Goal: Transaction & Acquisition: Purchase product/service

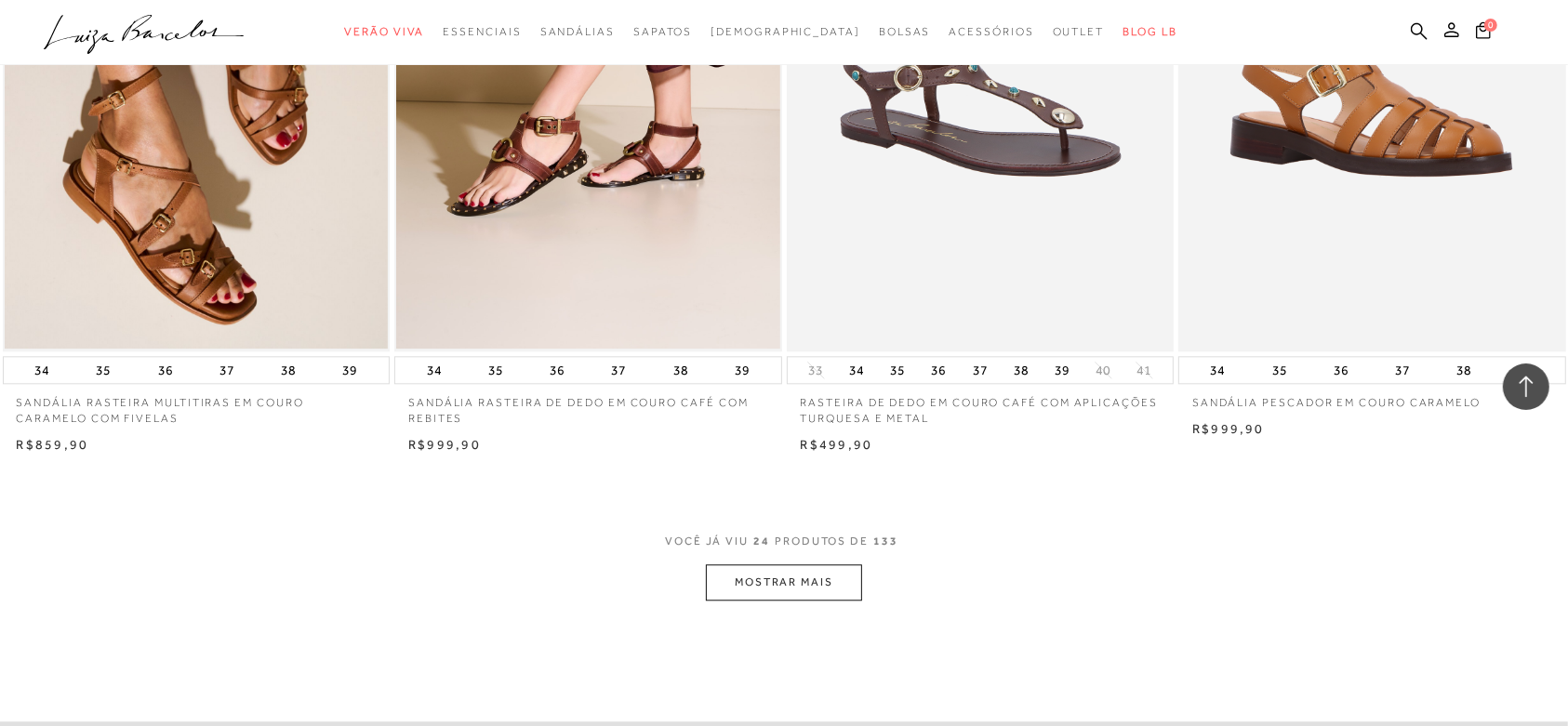
scroll to position [3893, 0]
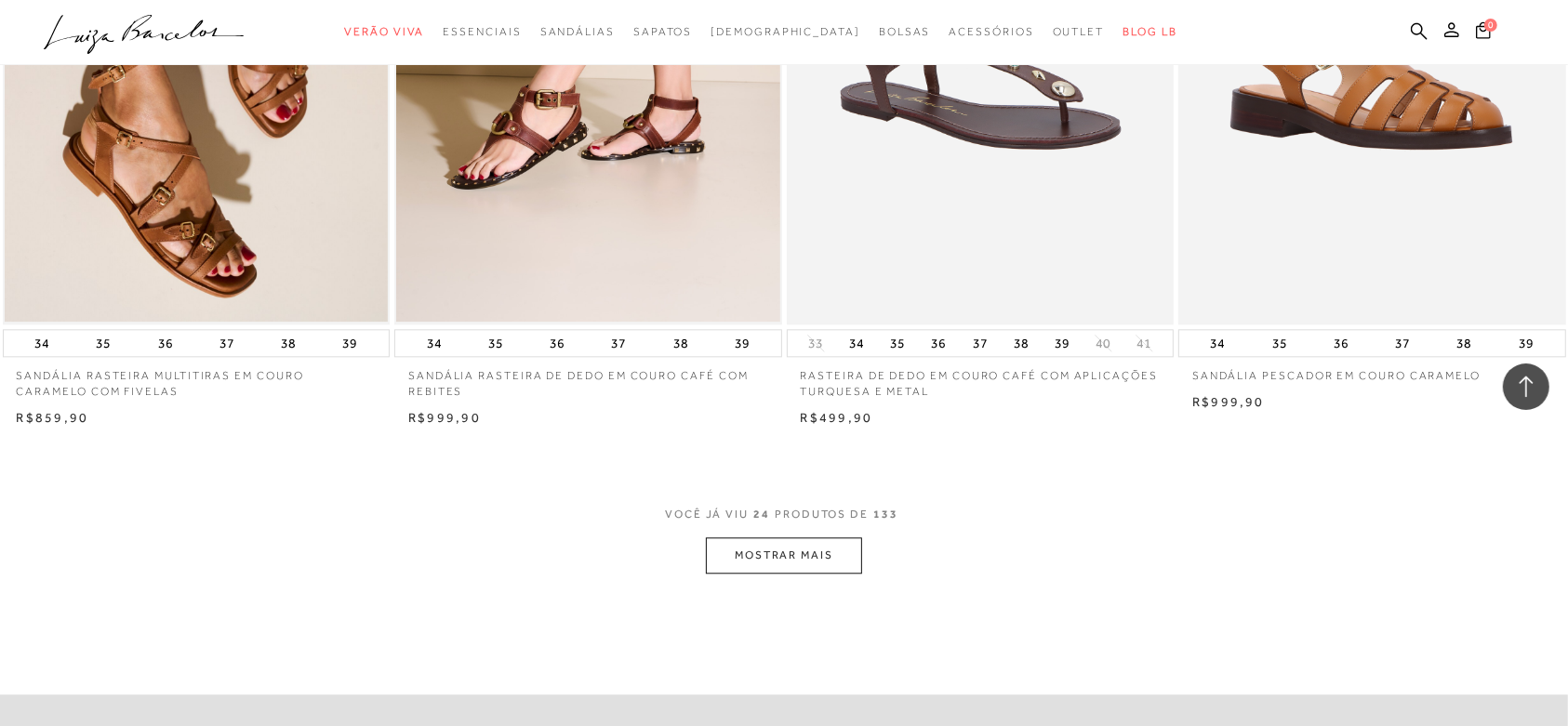
click at [761, 554] on button "MOSTRAR MAIS" at bounding box center [784, 554] width 156 height 36
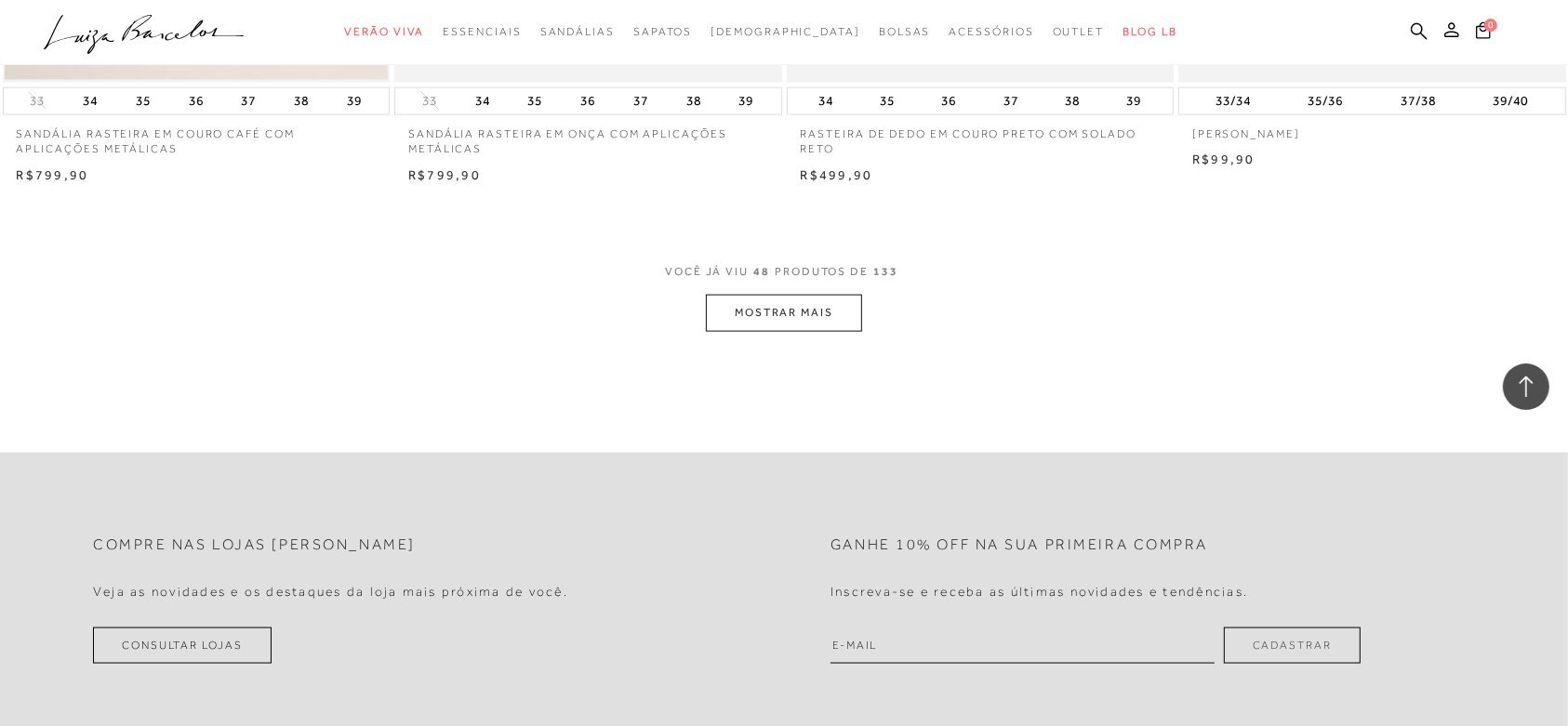
scroll to position [8440, 0]
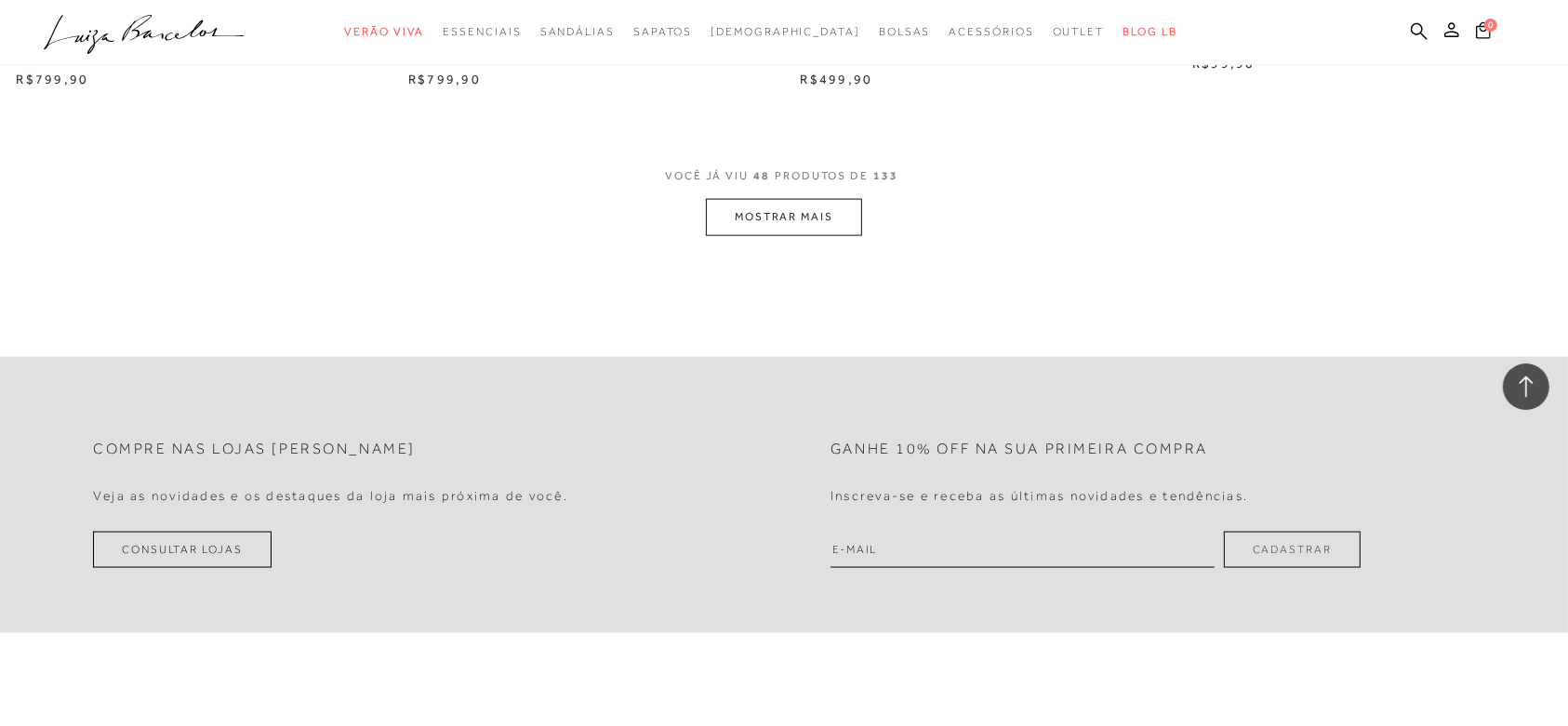
click at [769, 220] on button "MOSTRAR MAIS" at bounding box center [784, 216] width 156 height 36
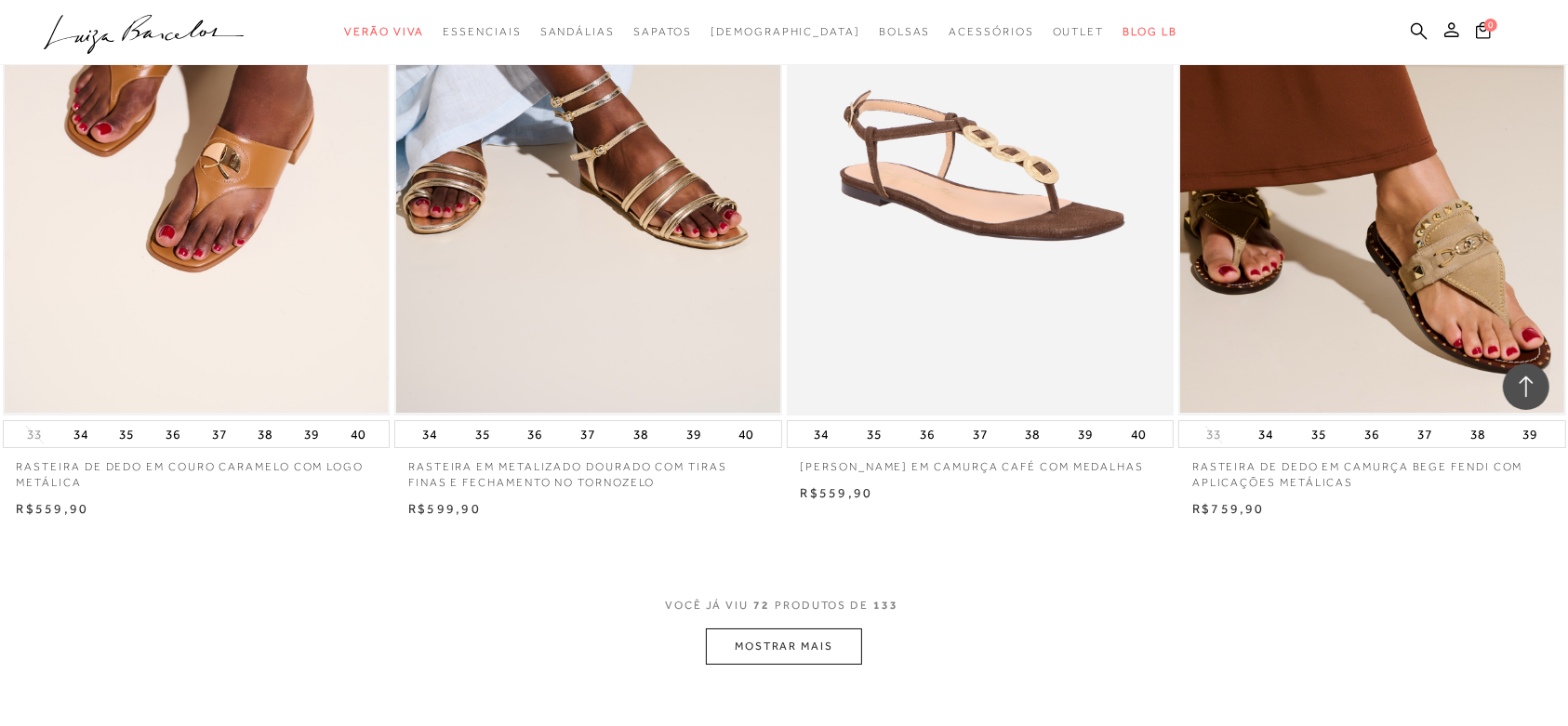
scroll to position [12267, 0]
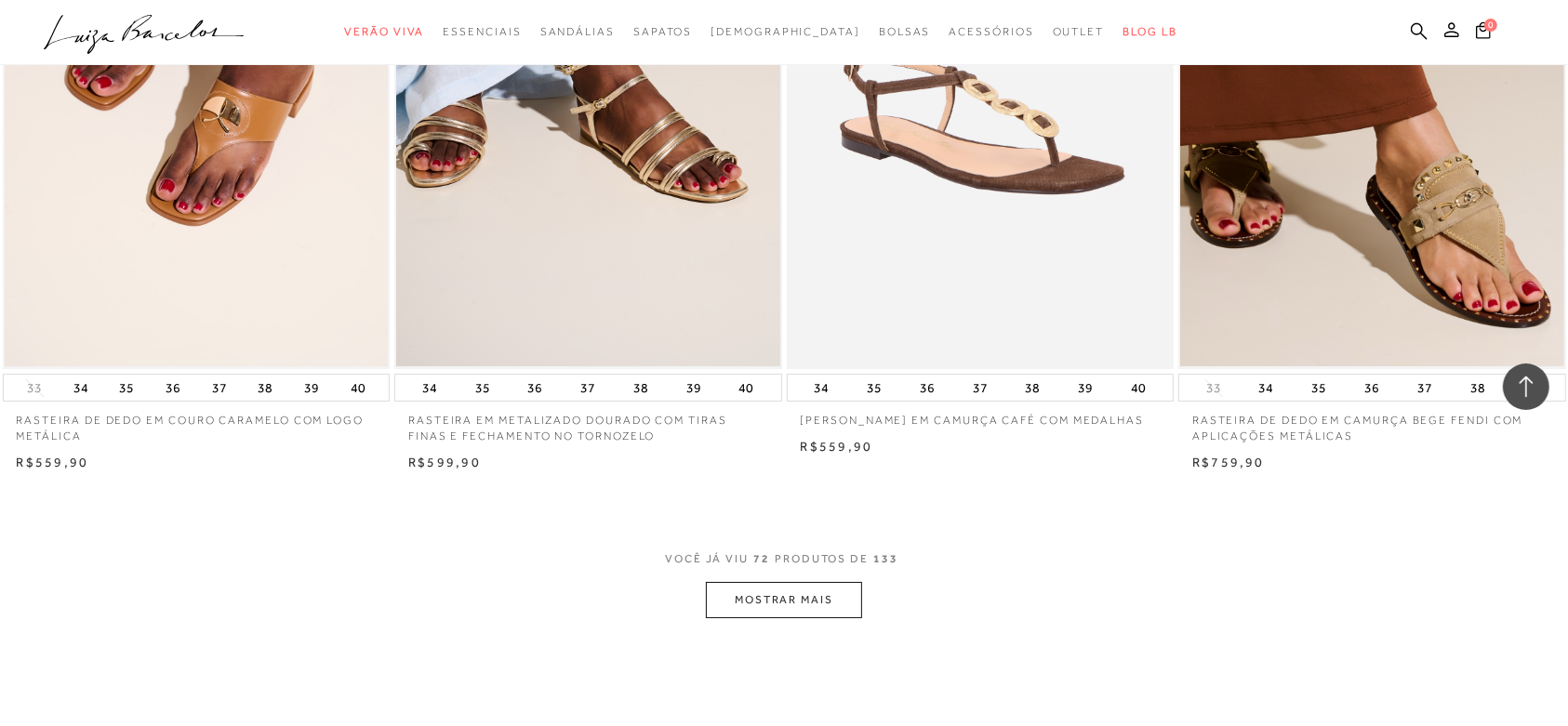
click at [742, 588] on button "MOSTRAR MAIS" at bounding box center [784, 599] width 156 height 36
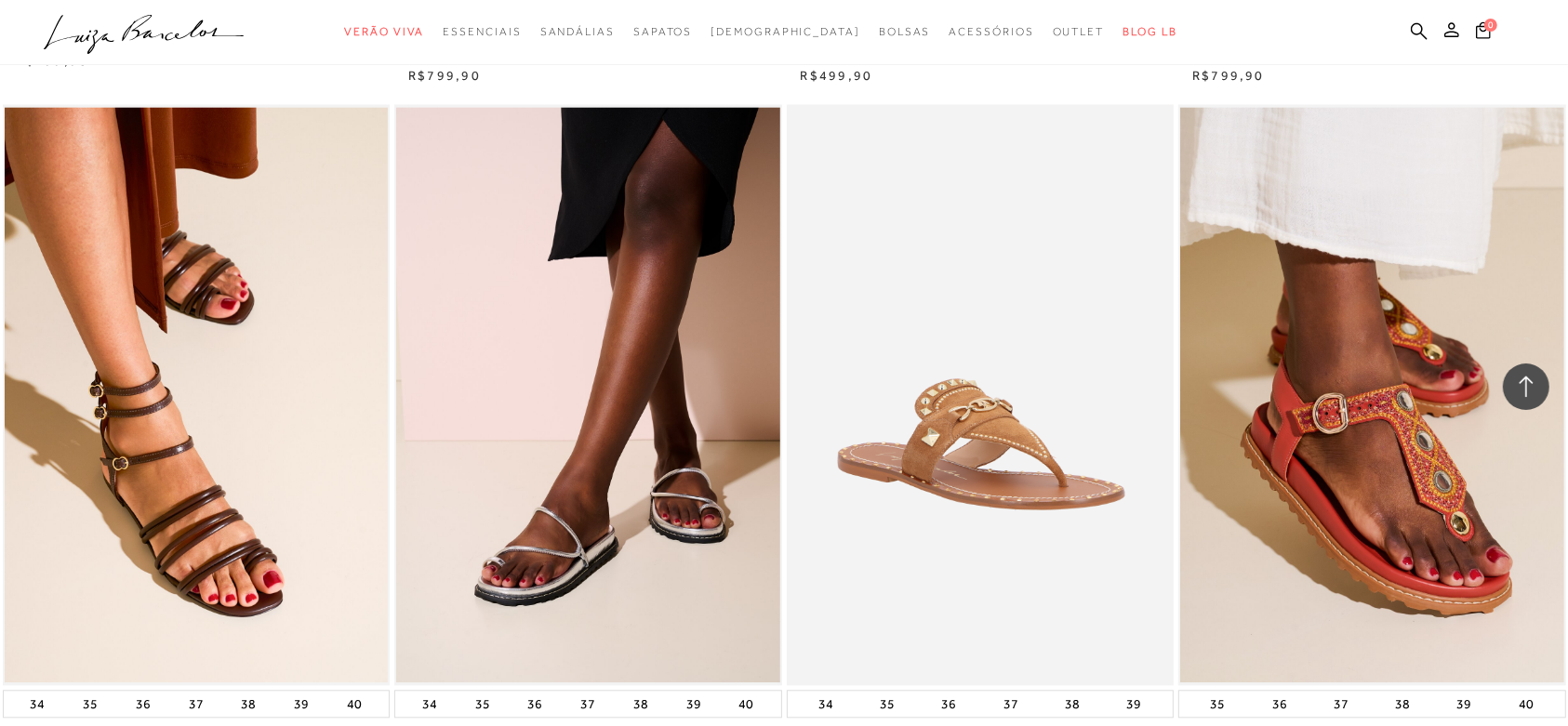
scroll to position [16625, 0]
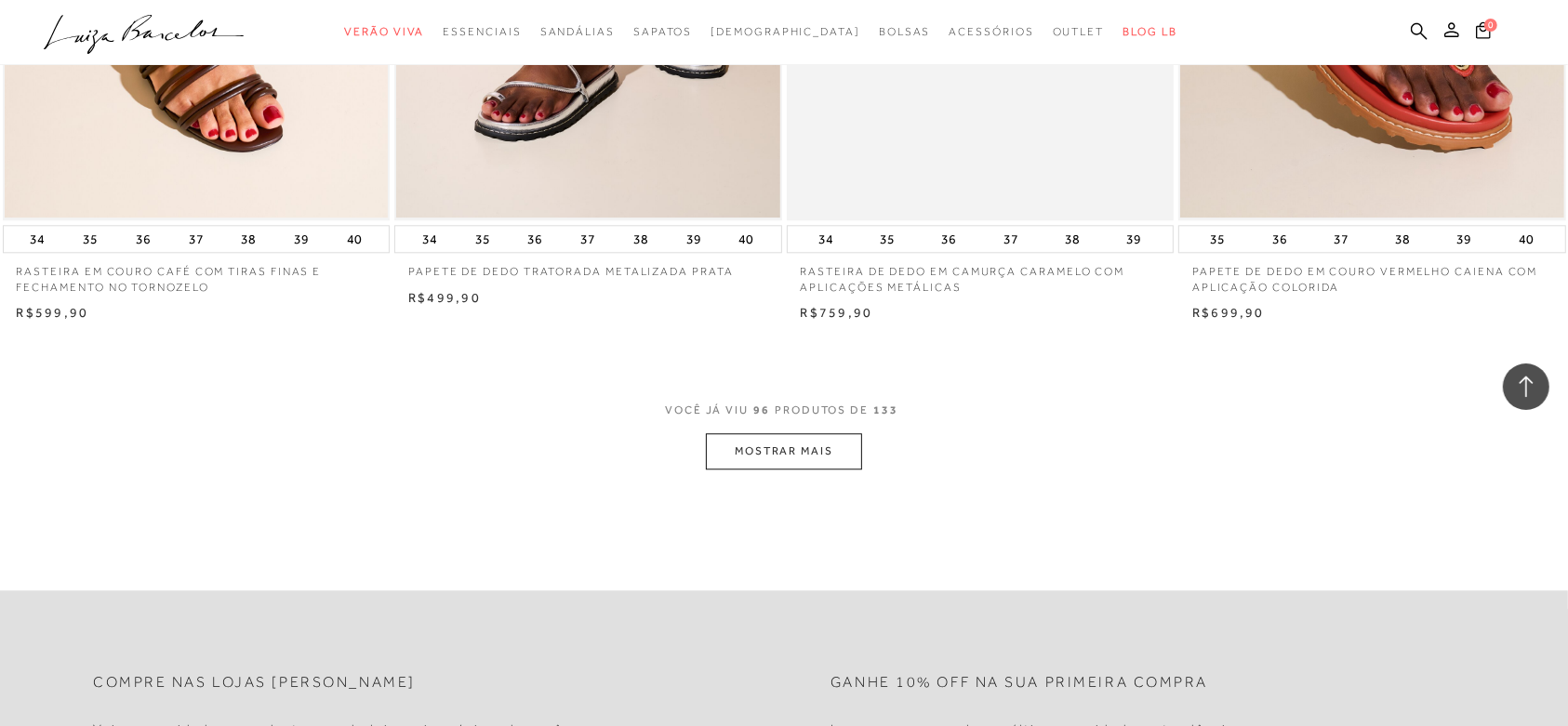
click at [834, 438] on button "MOSTRAR MAIS" at bounding box center [784, 450] width 156 height 36
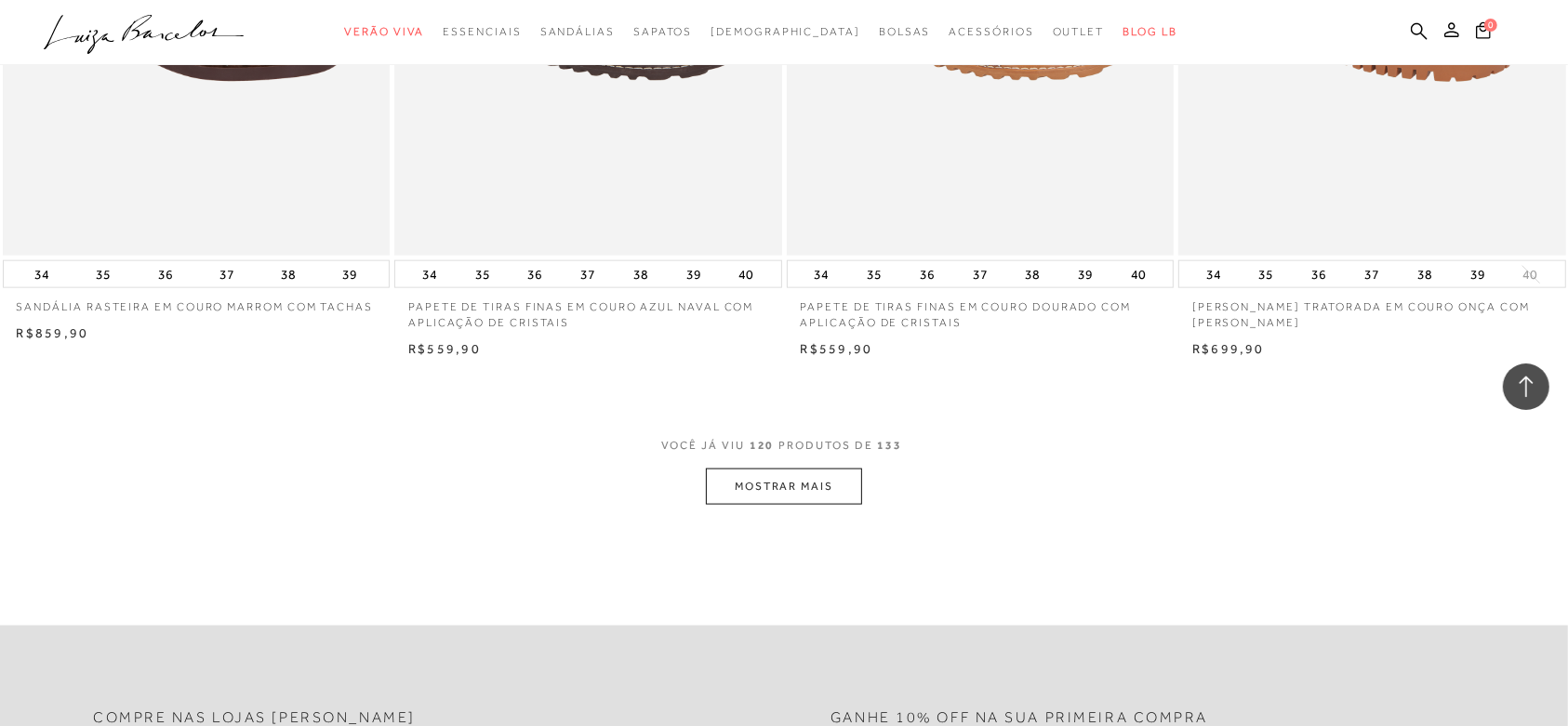
scroll to position [20613, 0]
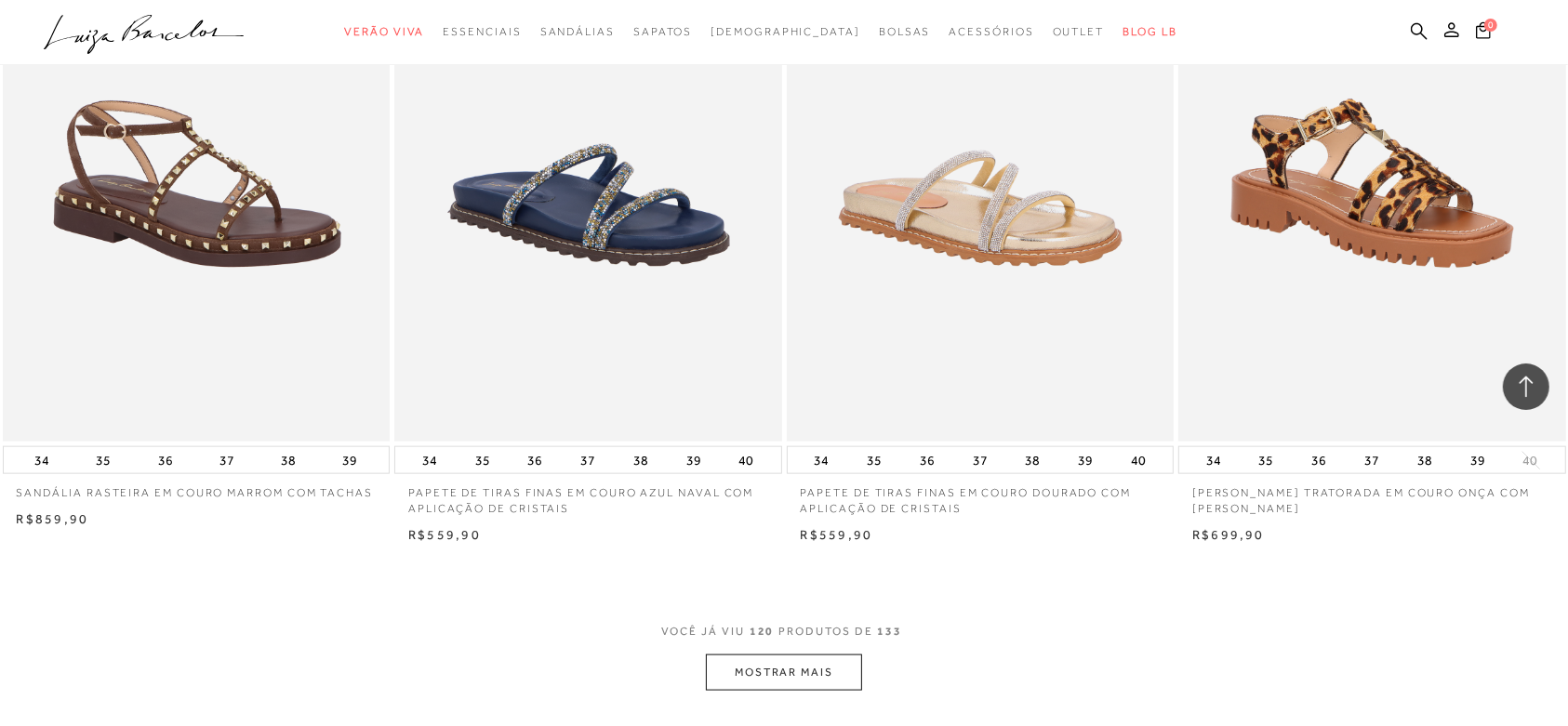
click at [795, 663] on button "MOSTRAR MAIS" at bounding box center [784, 671] width 156 height 36
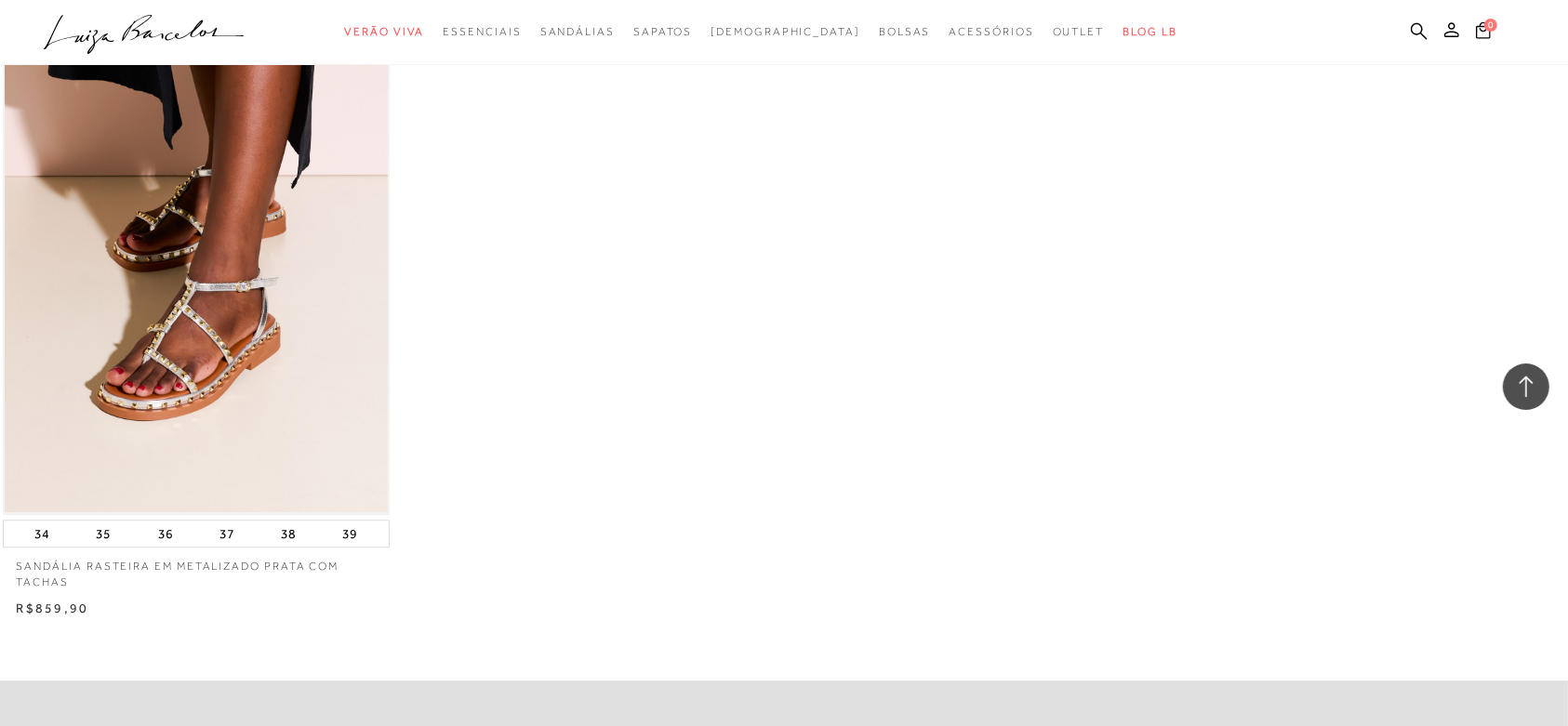
scroll to position [23484, 0]
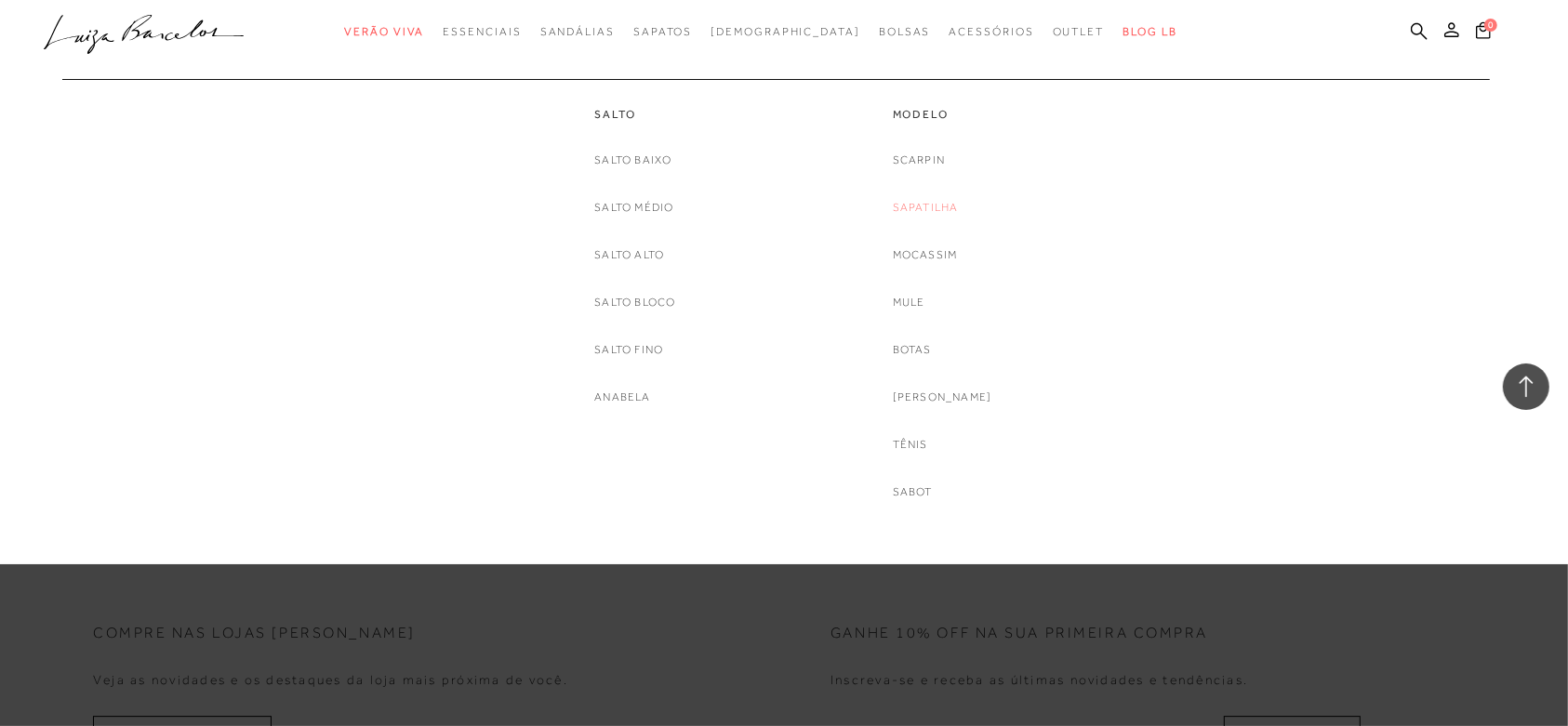
click at [937, 208] on link "Sapatilha" at bounding box center [925, 208] width 66 height 19
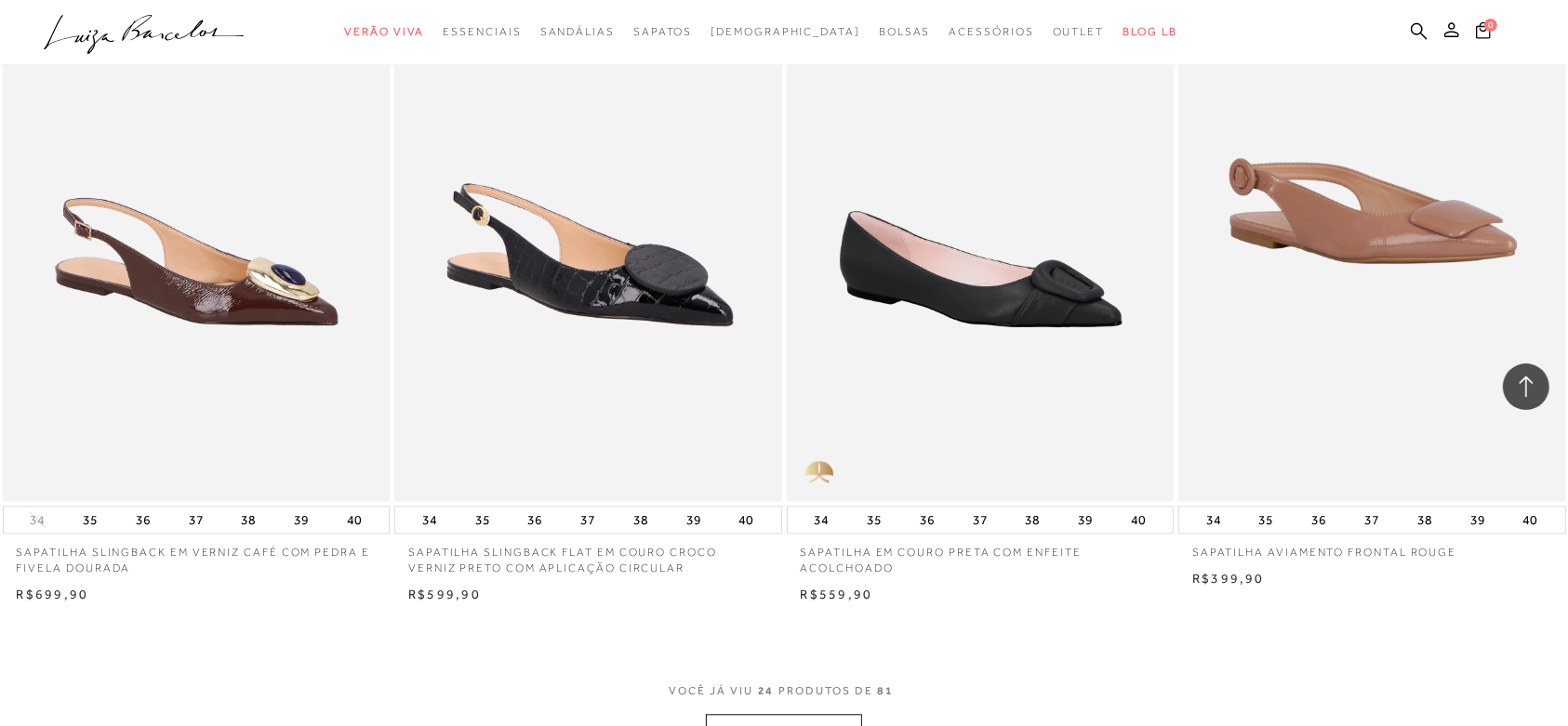
scroll to position [3950, 0]
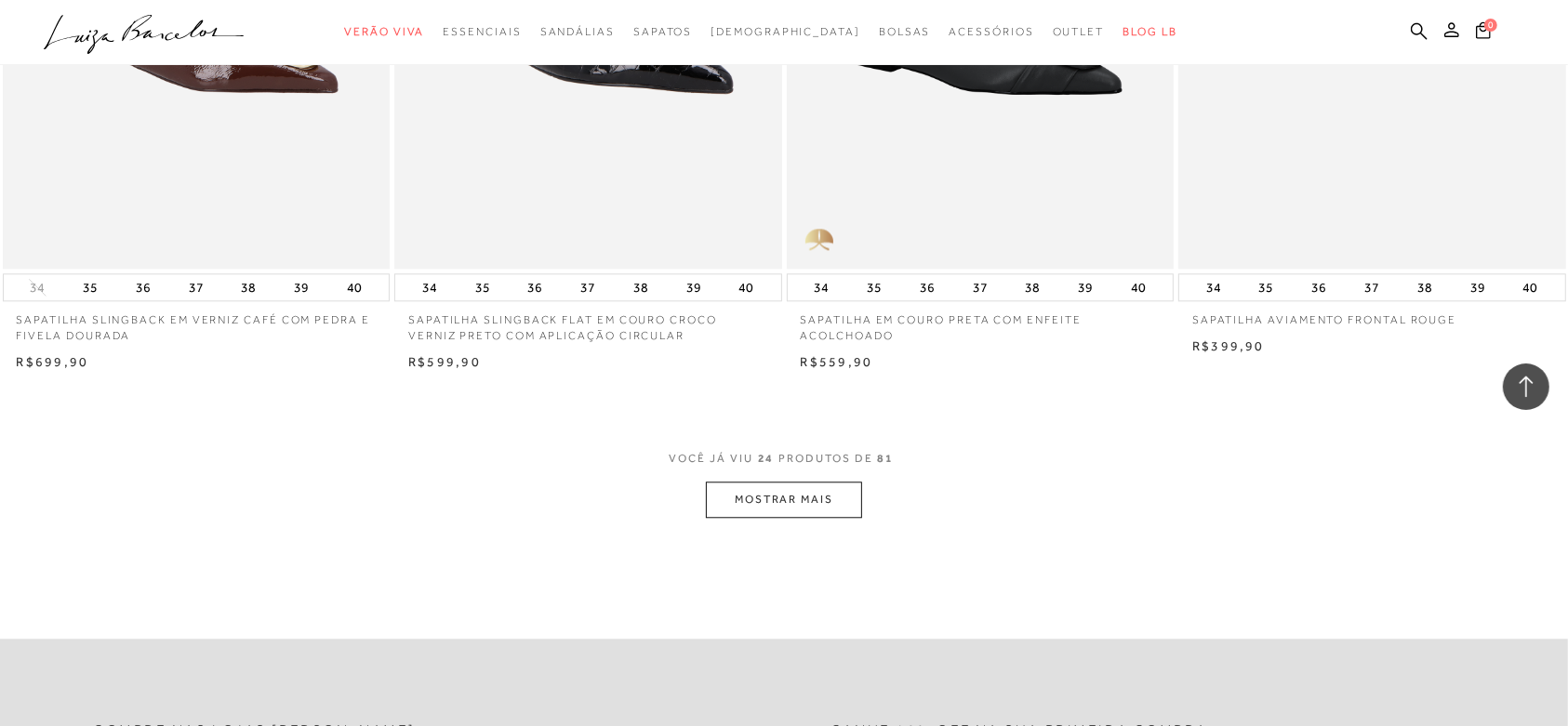
click at [784, 503] on button "MOSTRAR MAIS" at bounding box center [784, 499] width 156 height 36
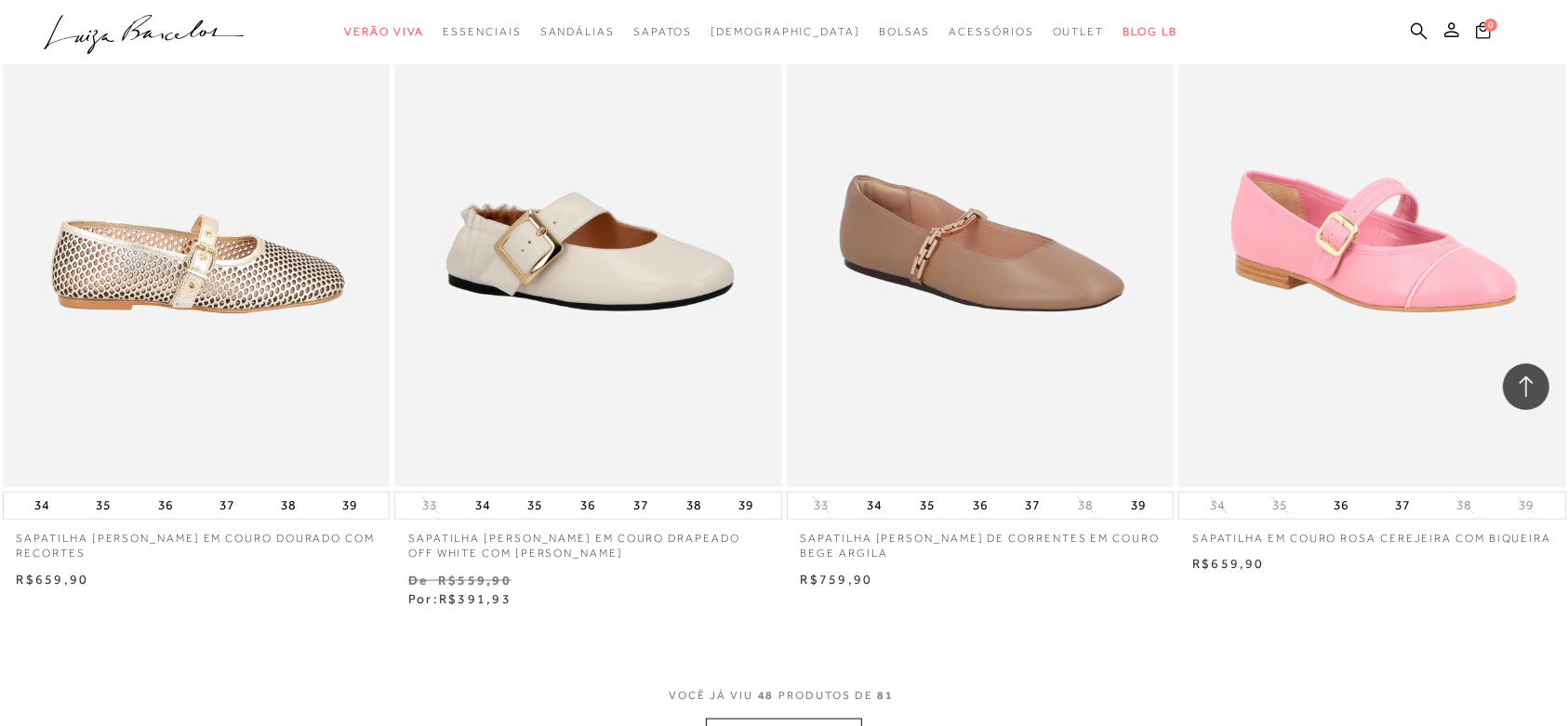
scroll to position [8363, 0]
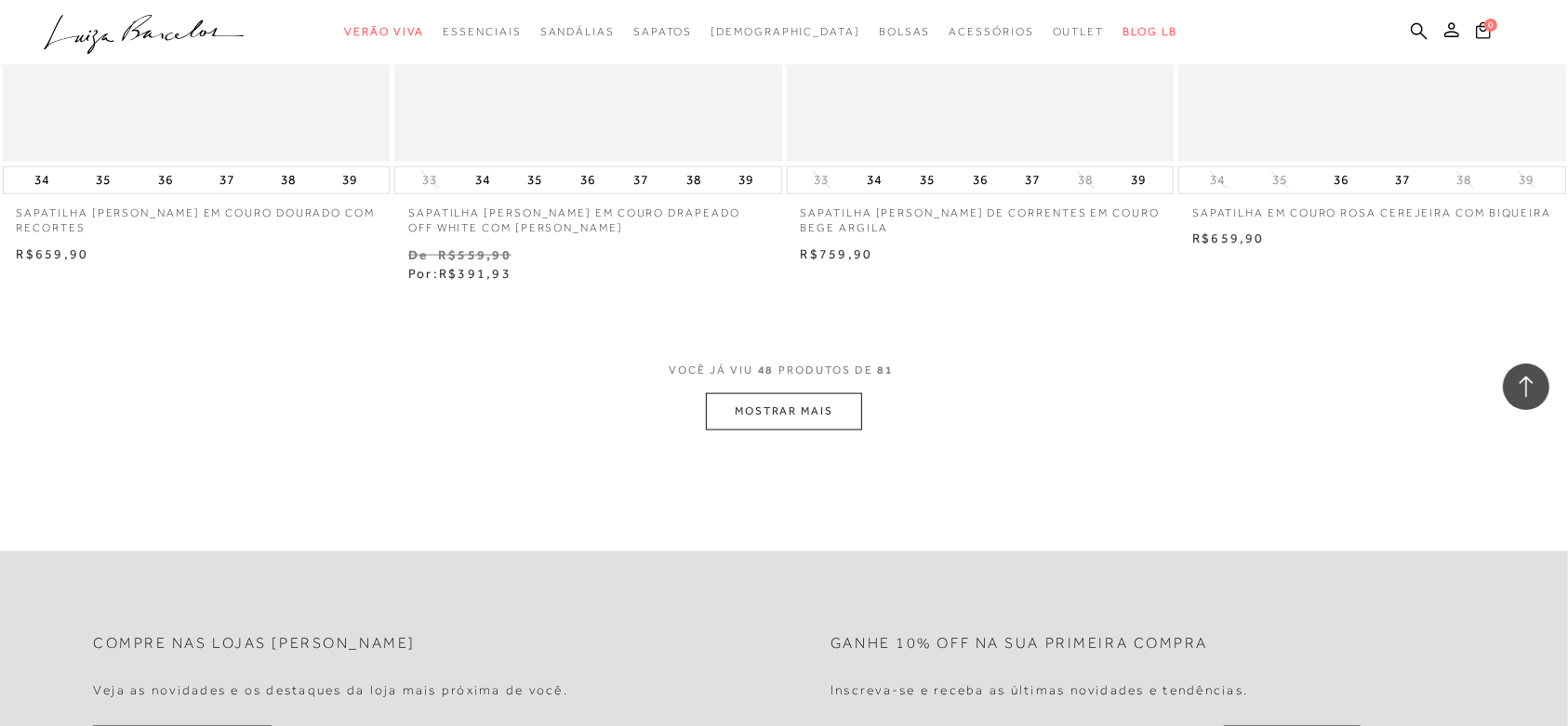
click at [832, 418] on button "MOSTRAR MAIS" at bounding box center [784, 410] width 156 height 36
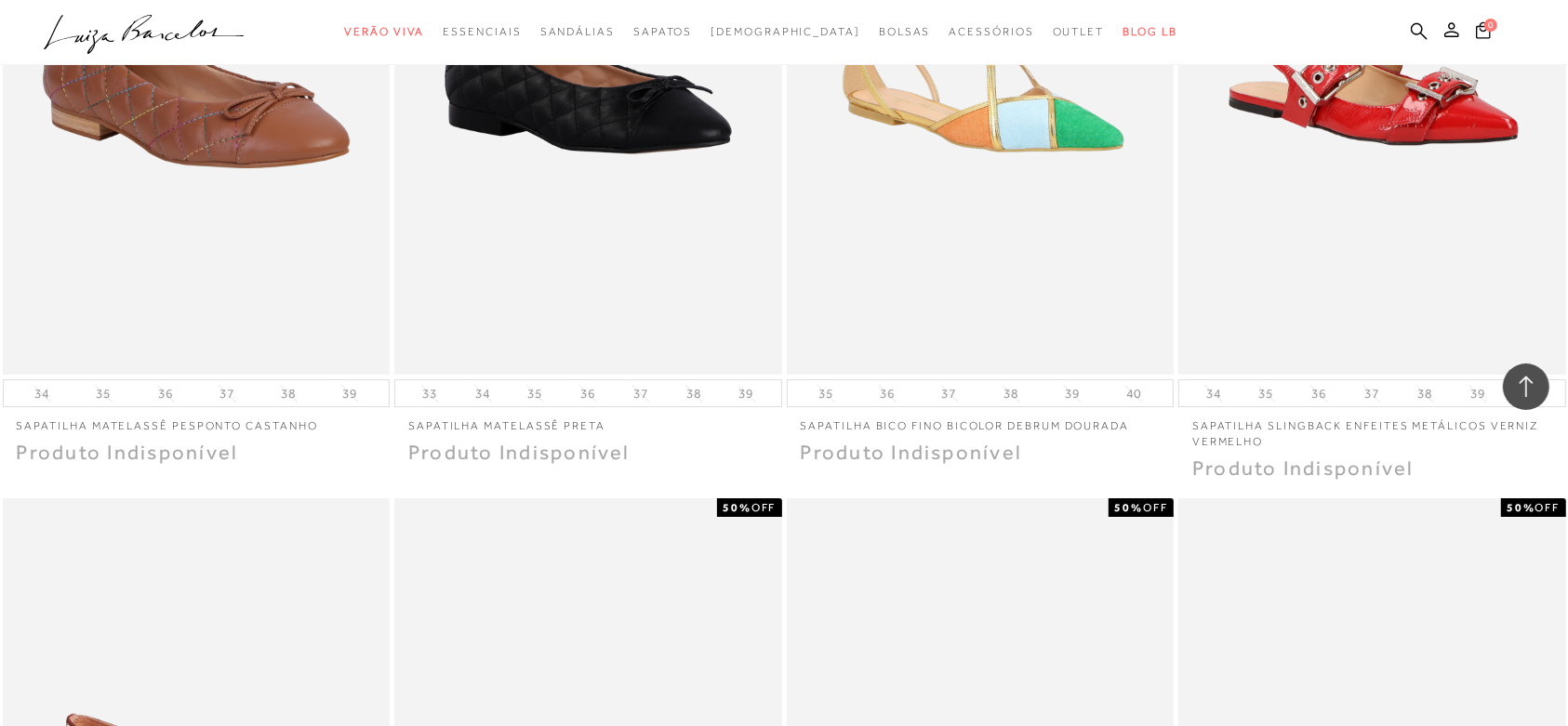
scroll to position [11801, 0]
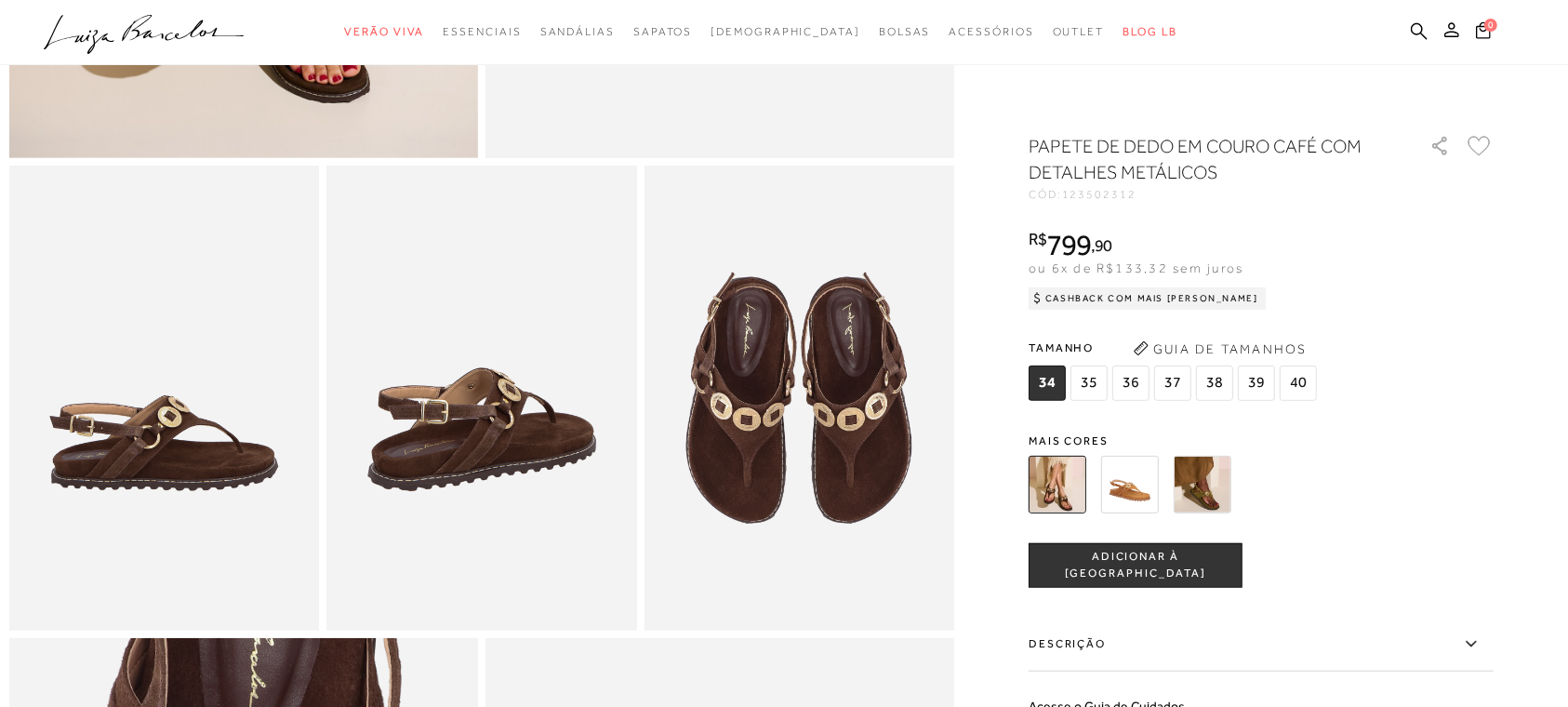
scroll to position [692, 0]
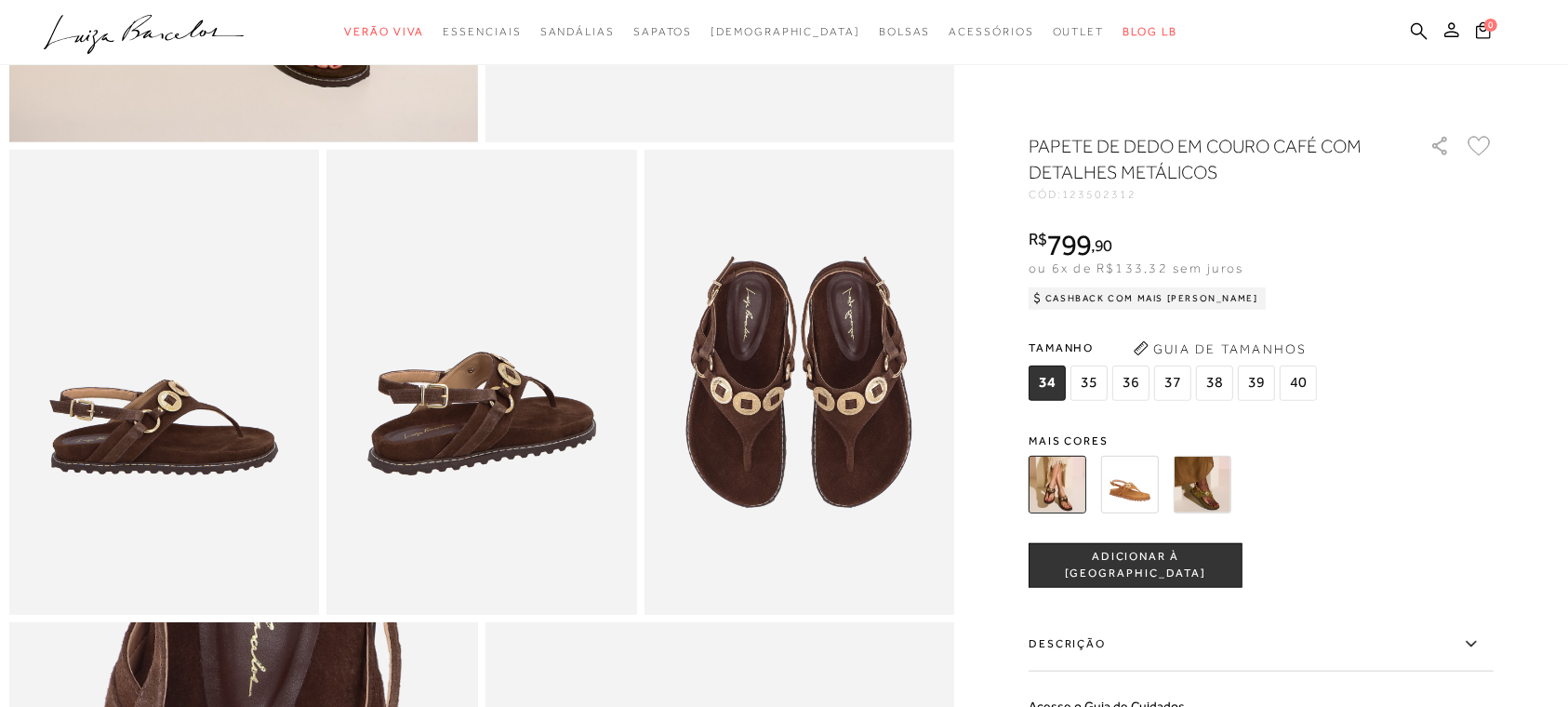
click at [1141, 470] on img at bounding box center [1129, 484] width 58 height 58
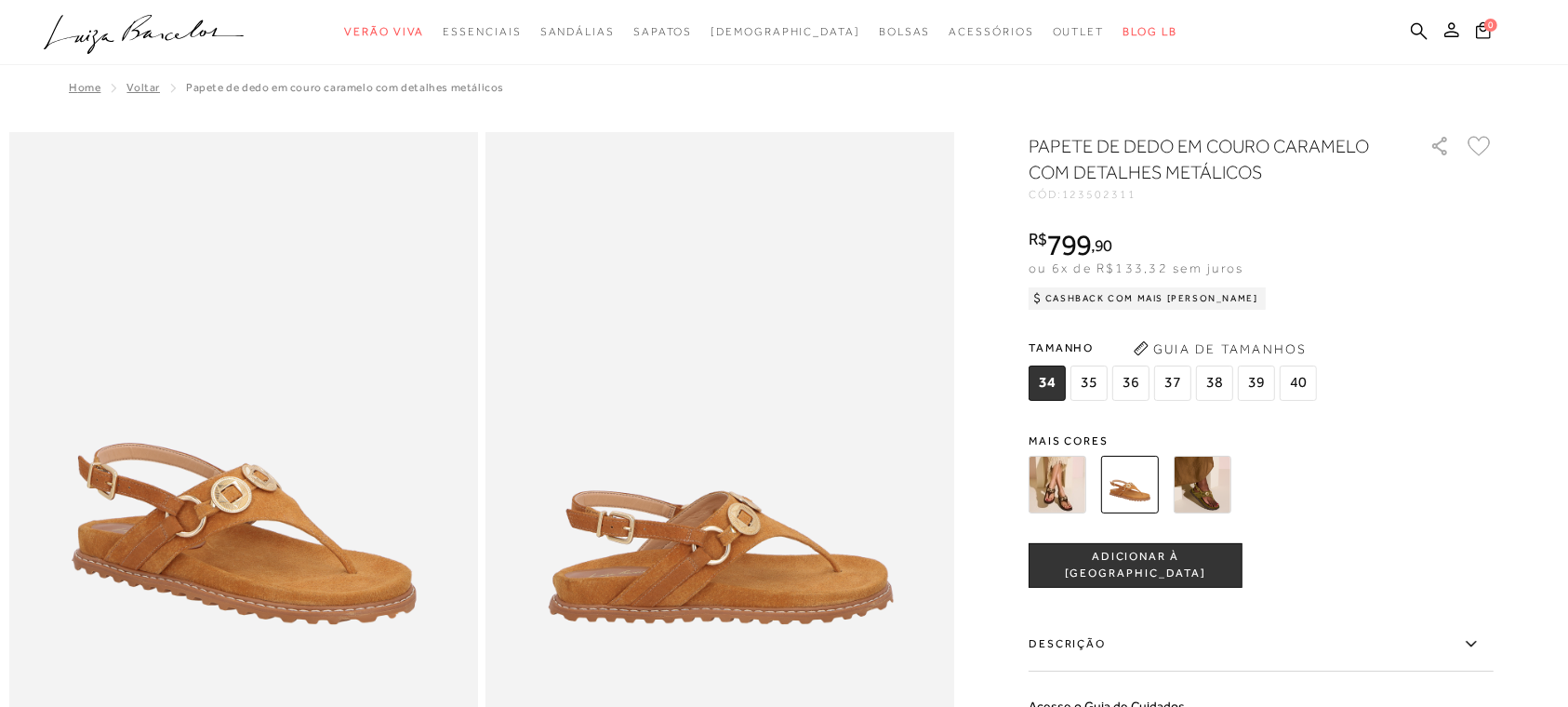
click at [1072, 470] on img at bounding box center [1057, 484] width 58 height 58
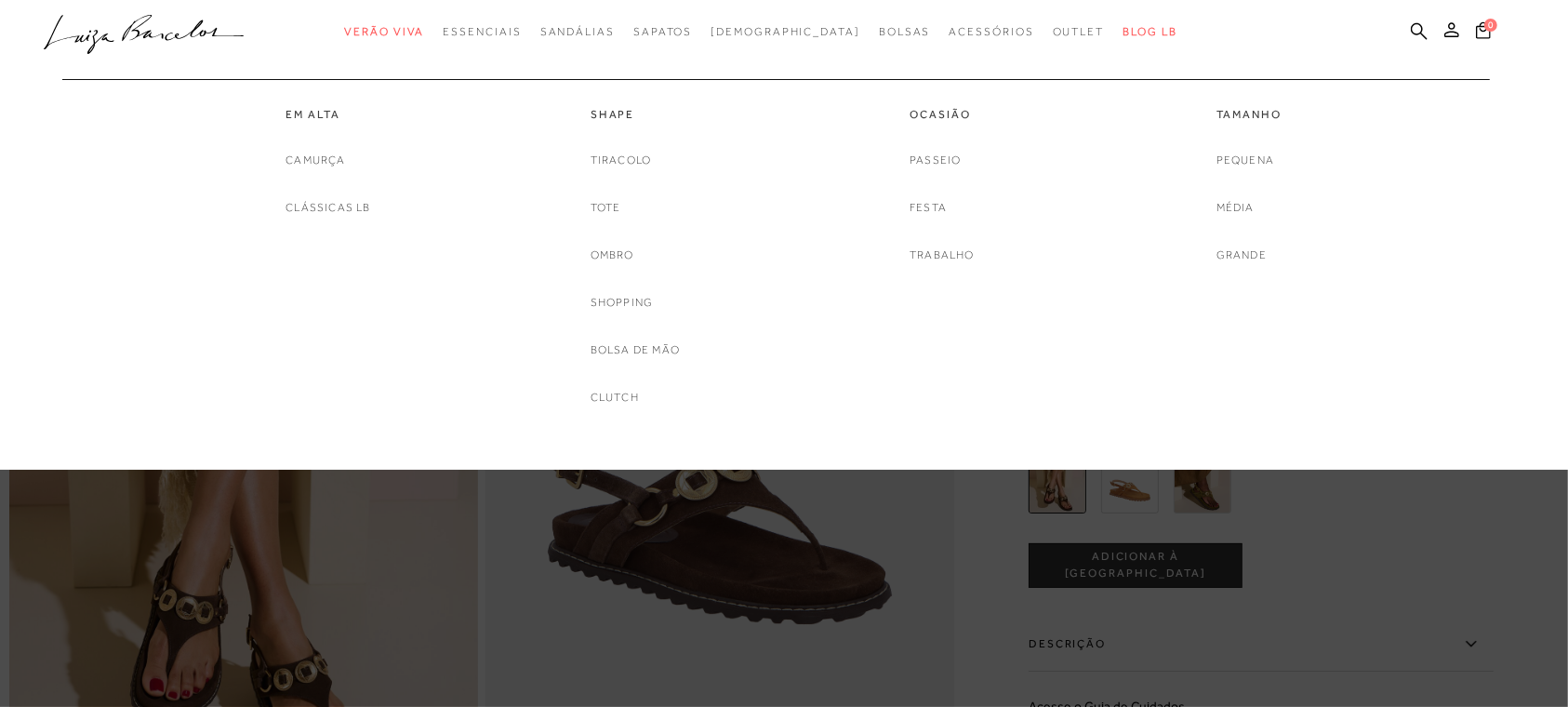
click at [861, 118] on div "Ocasião Passeio Festa Trabalho" at bounding box center [942, 172] width 279 height 186
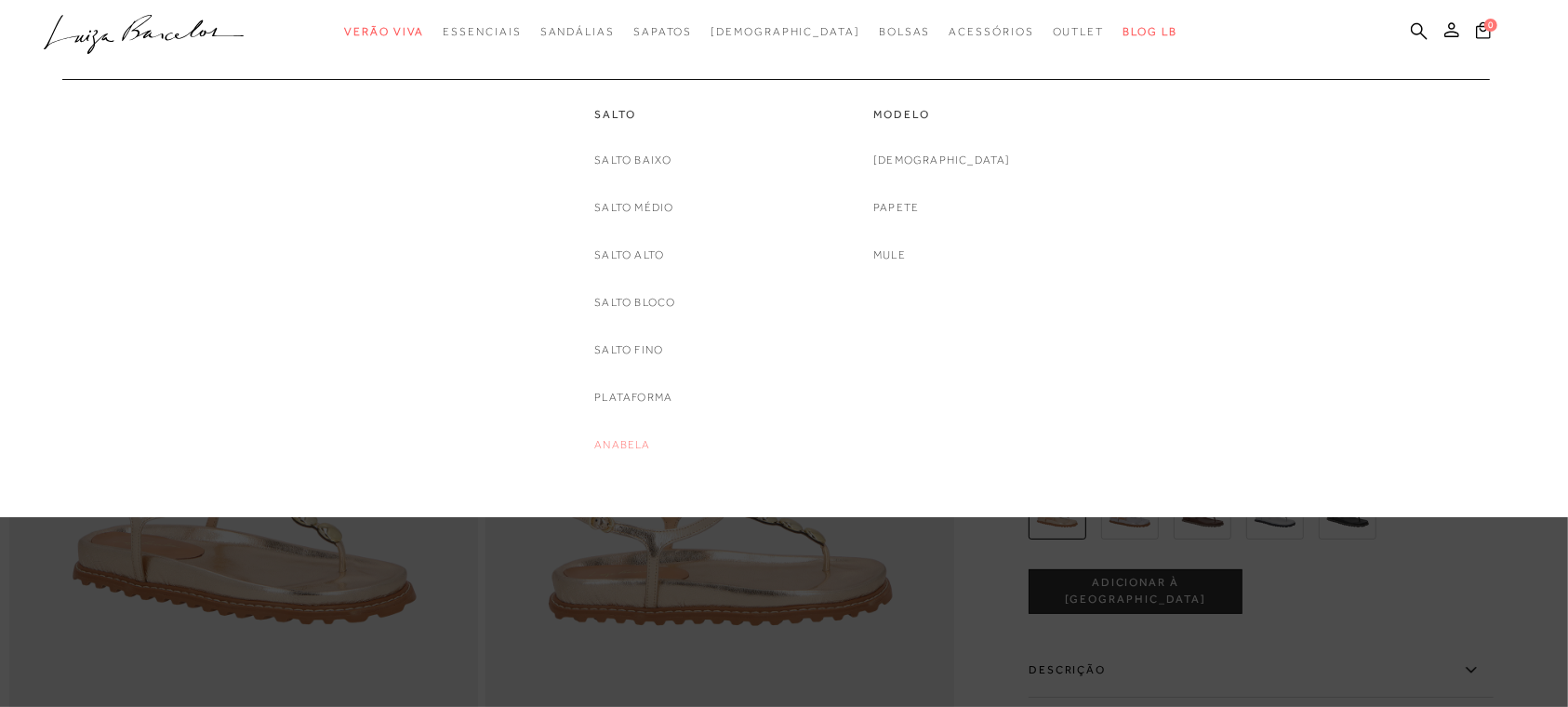
click at [643, 451] on link "Anabela" at bounding box center [621, 445] width 56 height 20
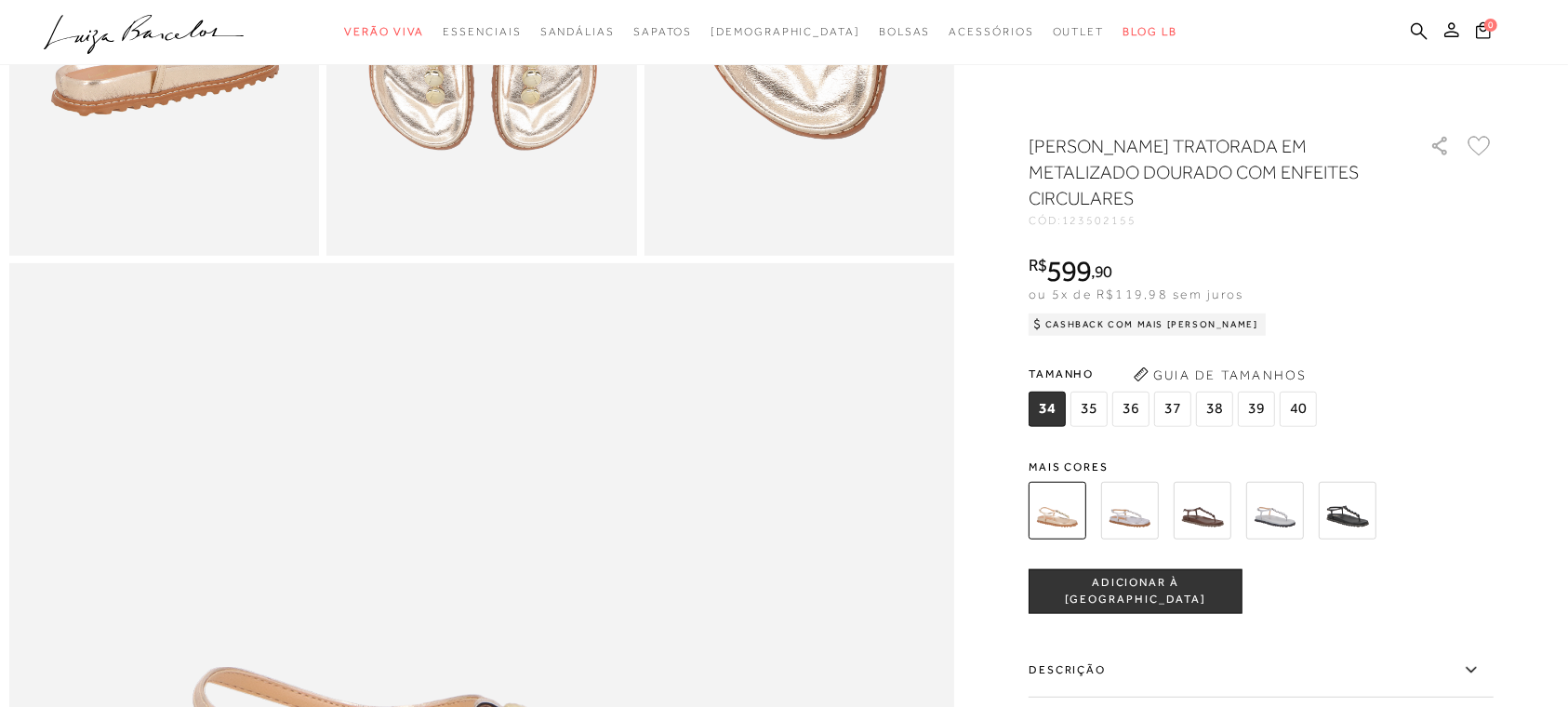
scroll to position [1071, 0]
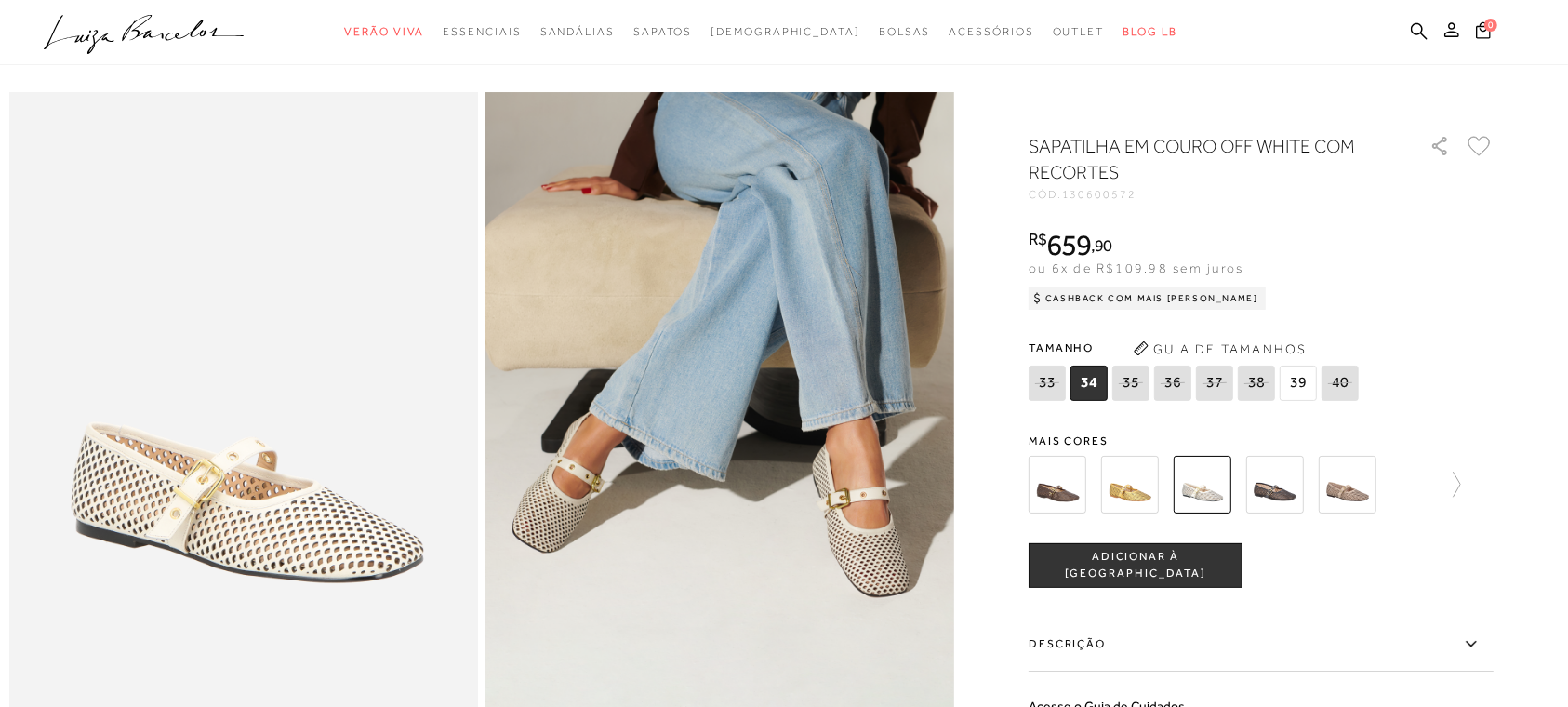
scroll to position [45, 0]
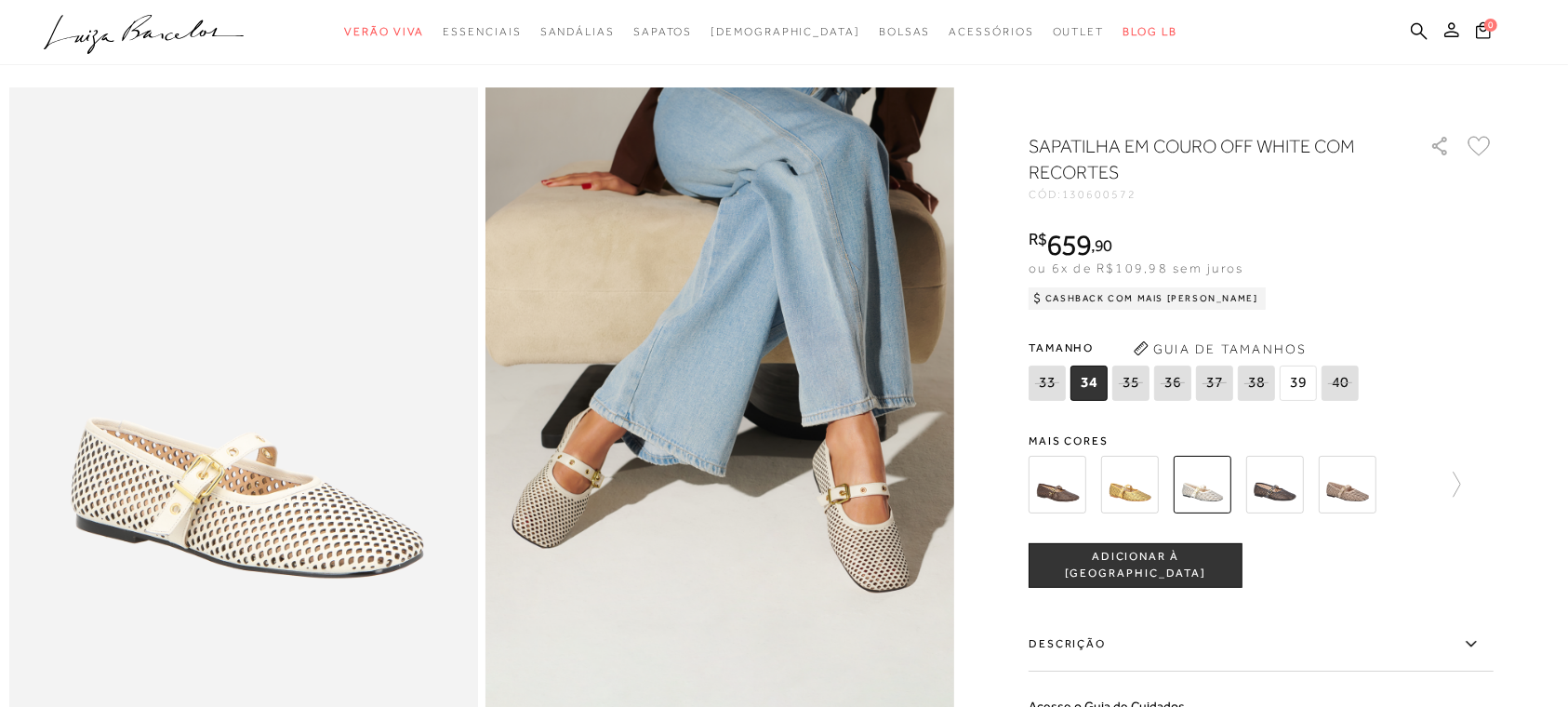
click at [1146, 490] on img at bounding box center [1129, 484] width 58 height 58
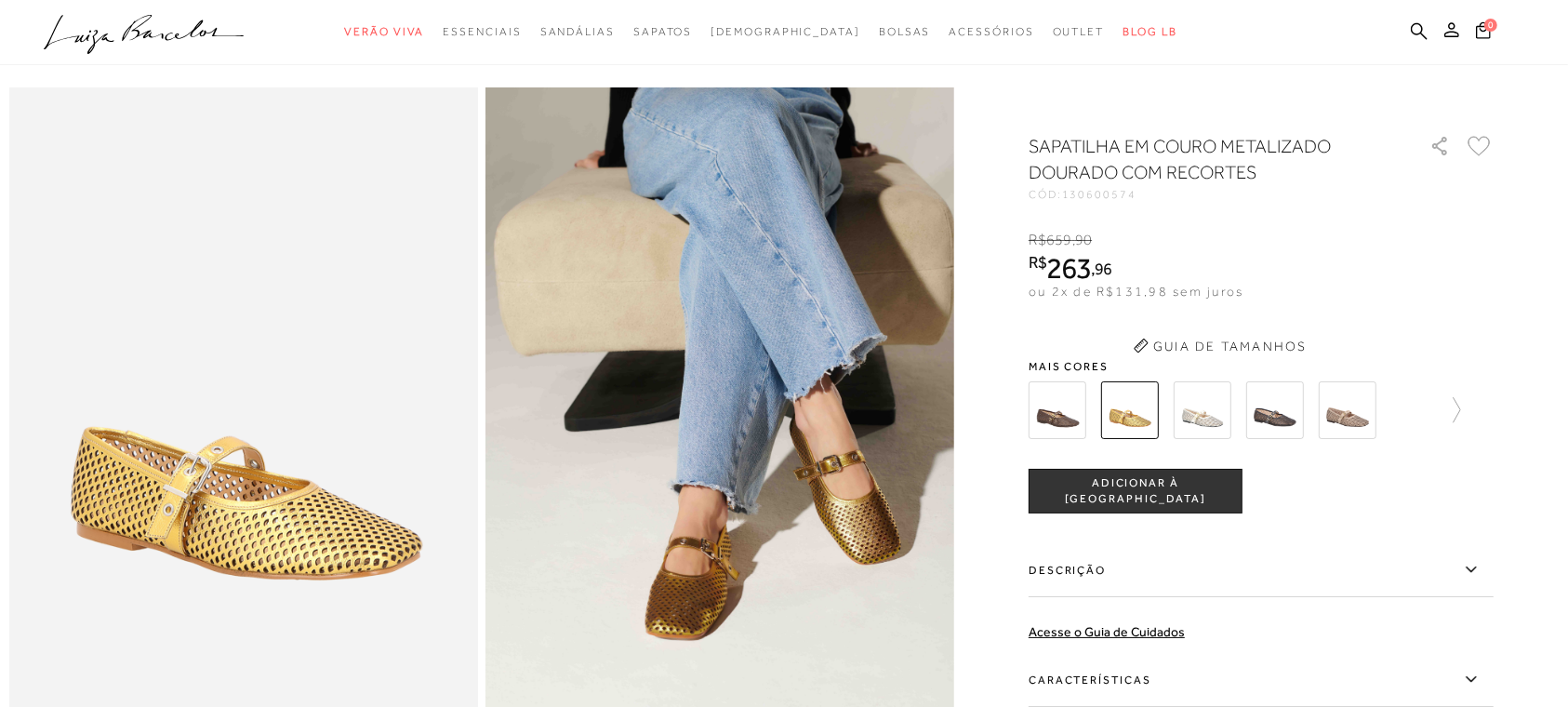
scroll to position [70, 0]
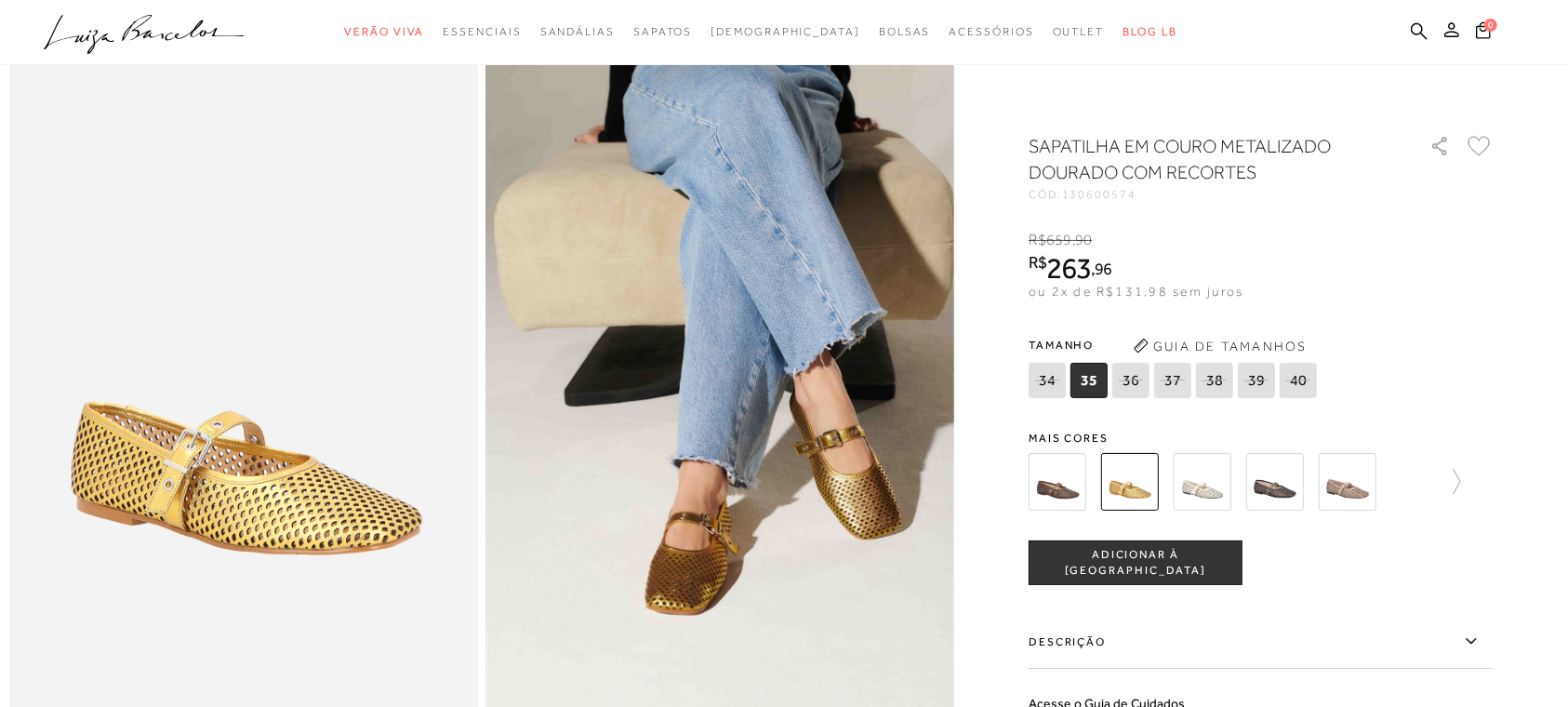
click at [1292, 499] on img at bounding box center [1274, 481] width 58 height 58
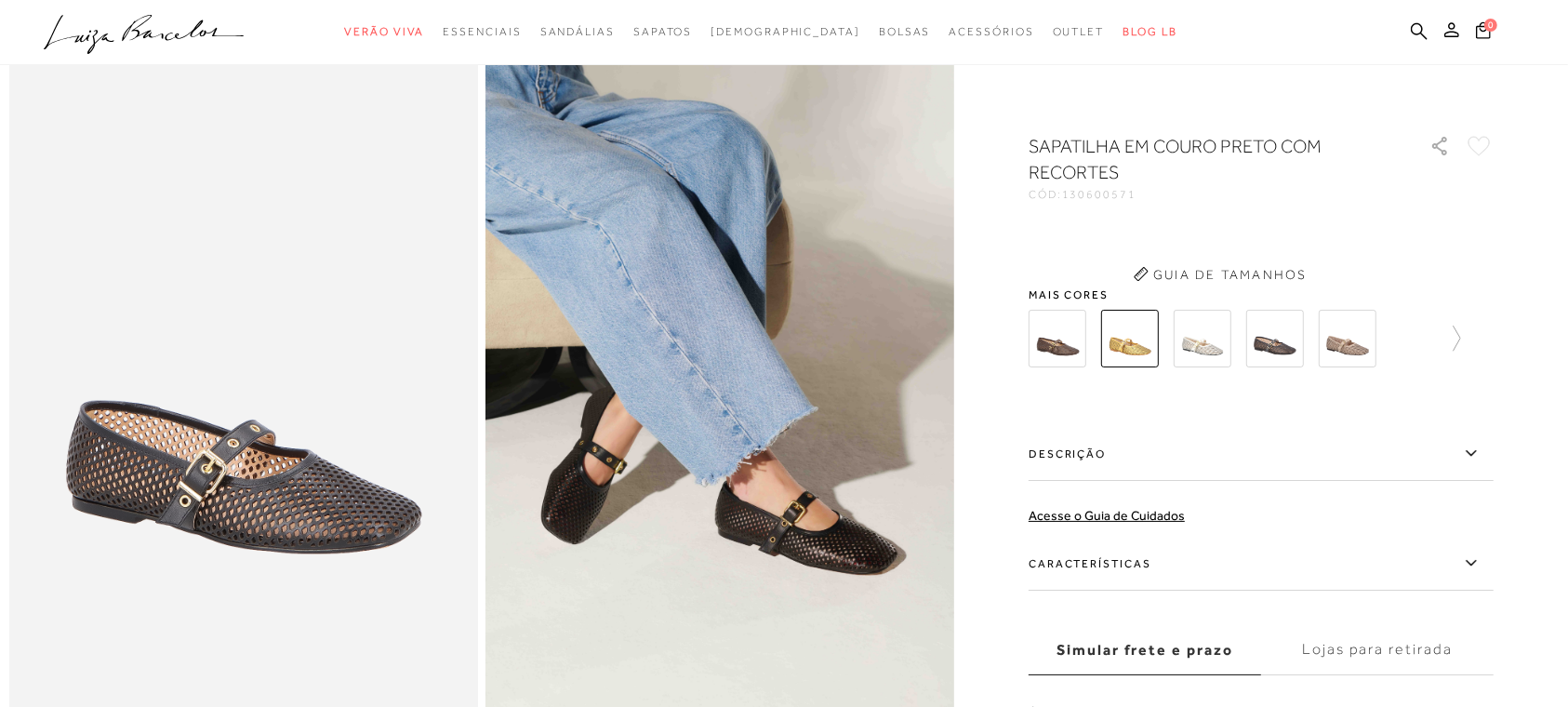
scroll to position [58, 0]
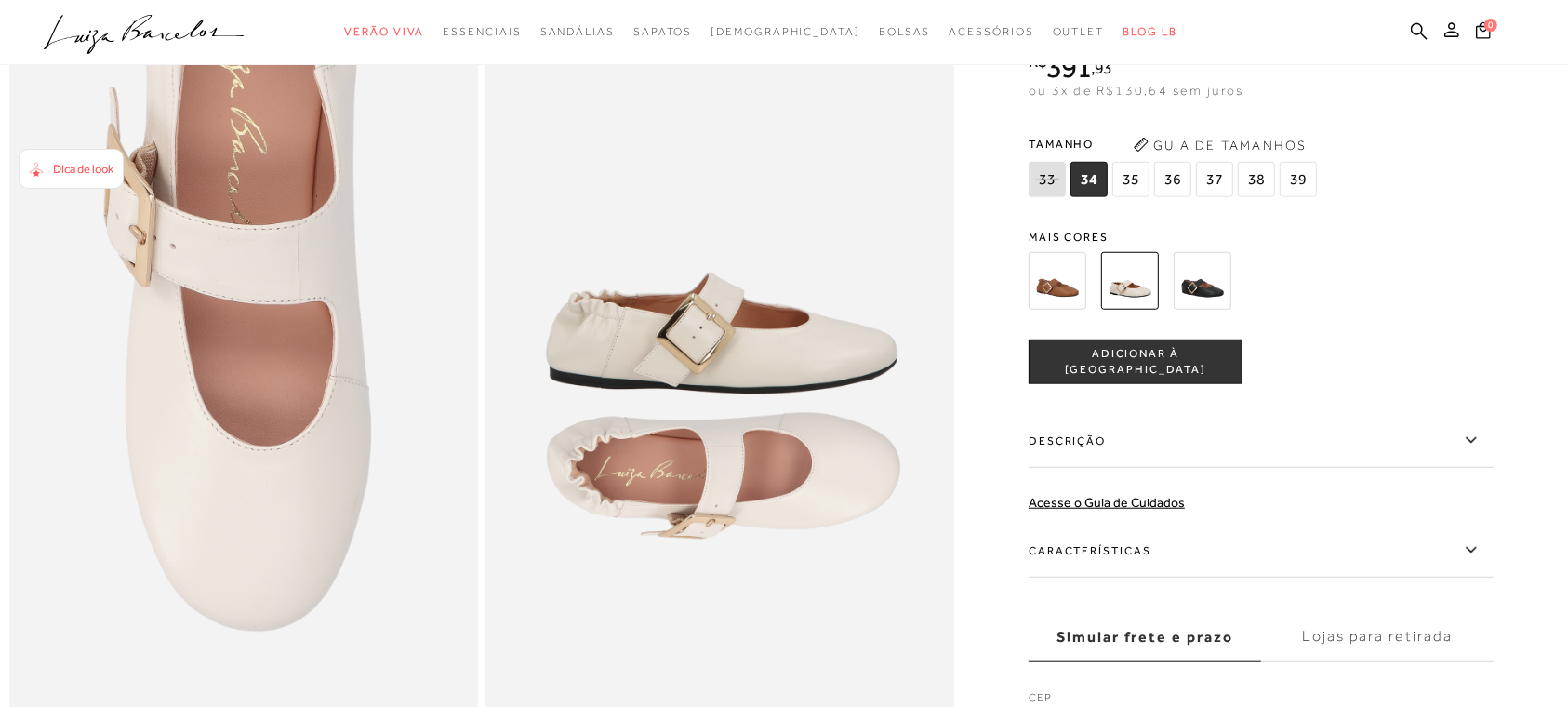
scroll to position [1289, 0]
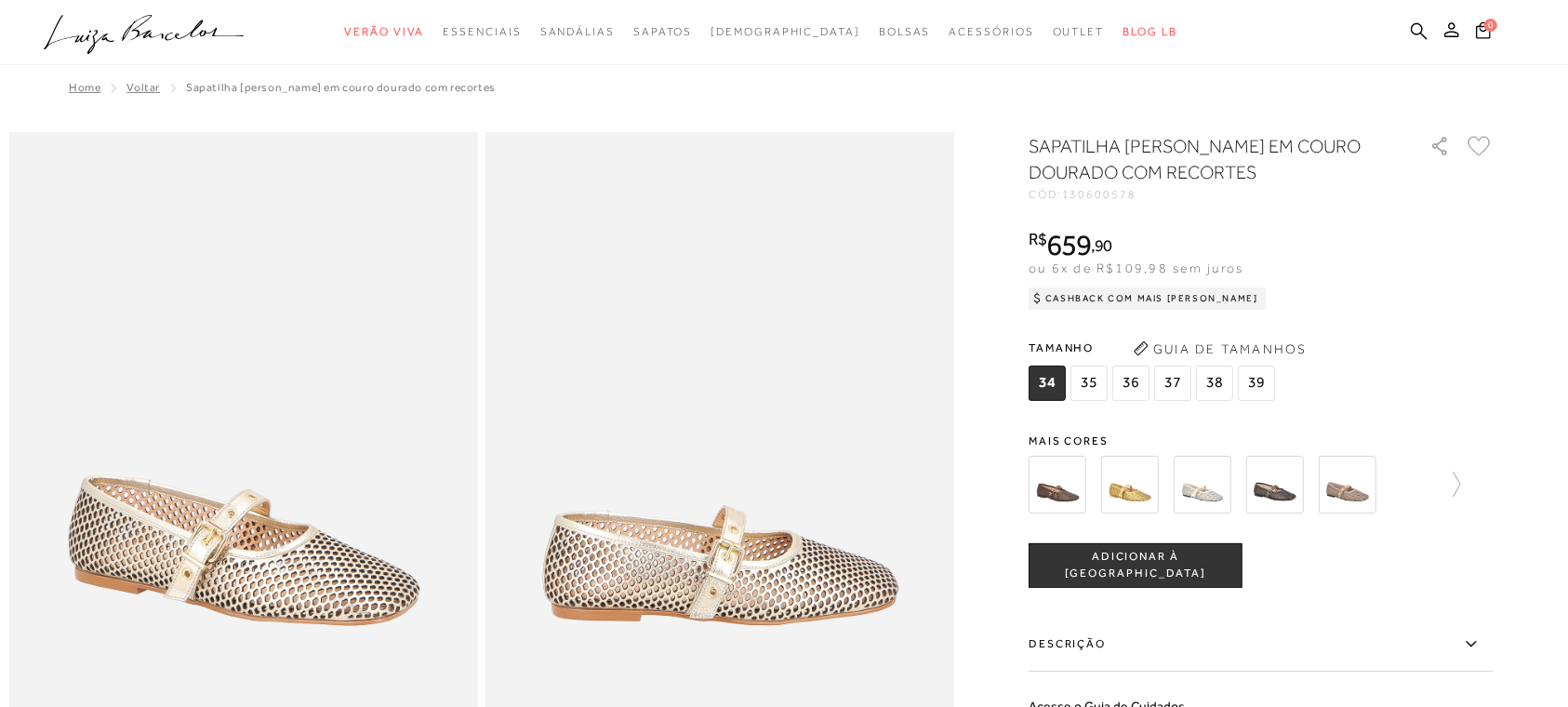
click at [804, 505] on img at bounding box center [720, 483] width 469 height 703
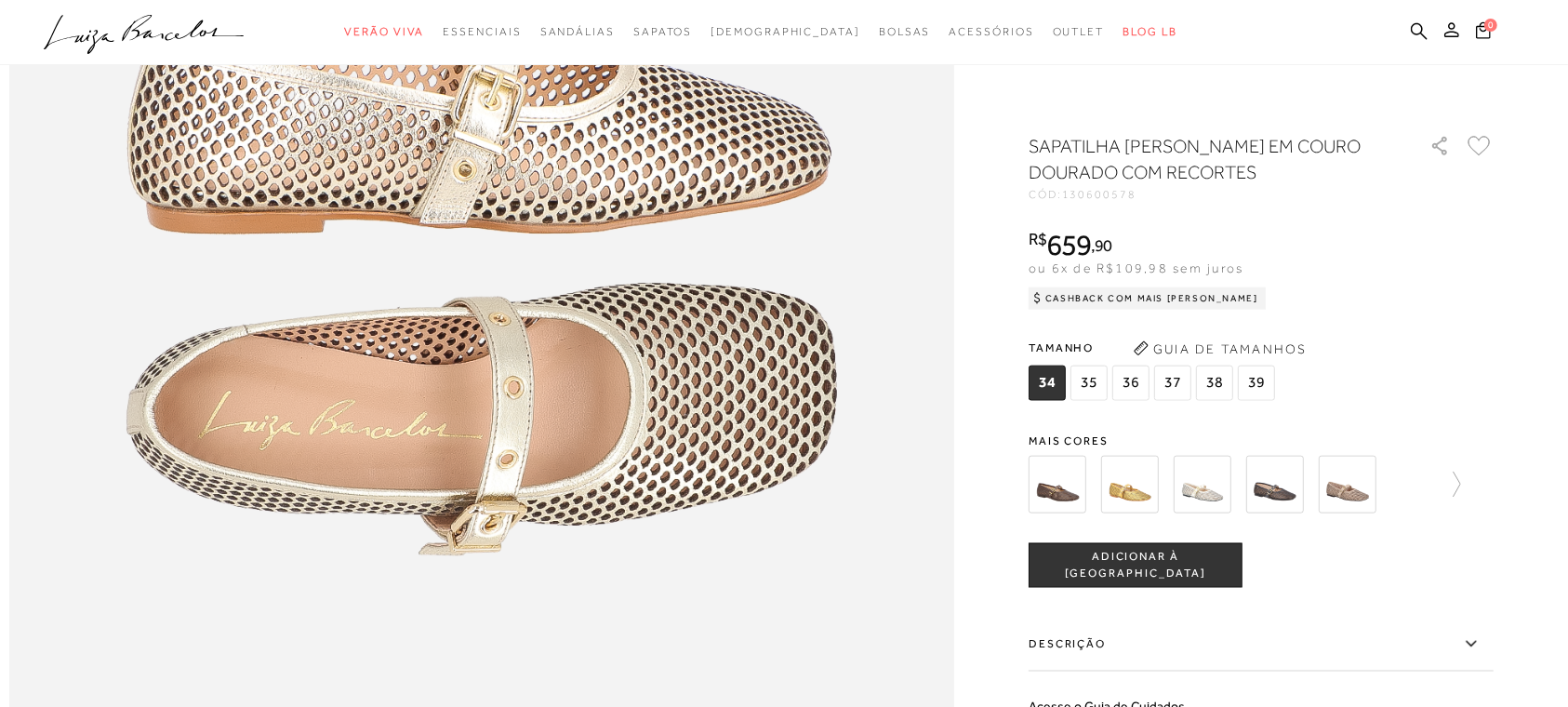
scroll to position [1829, 0]
